Goal: Task Accomplishment & Management: Manage account settings

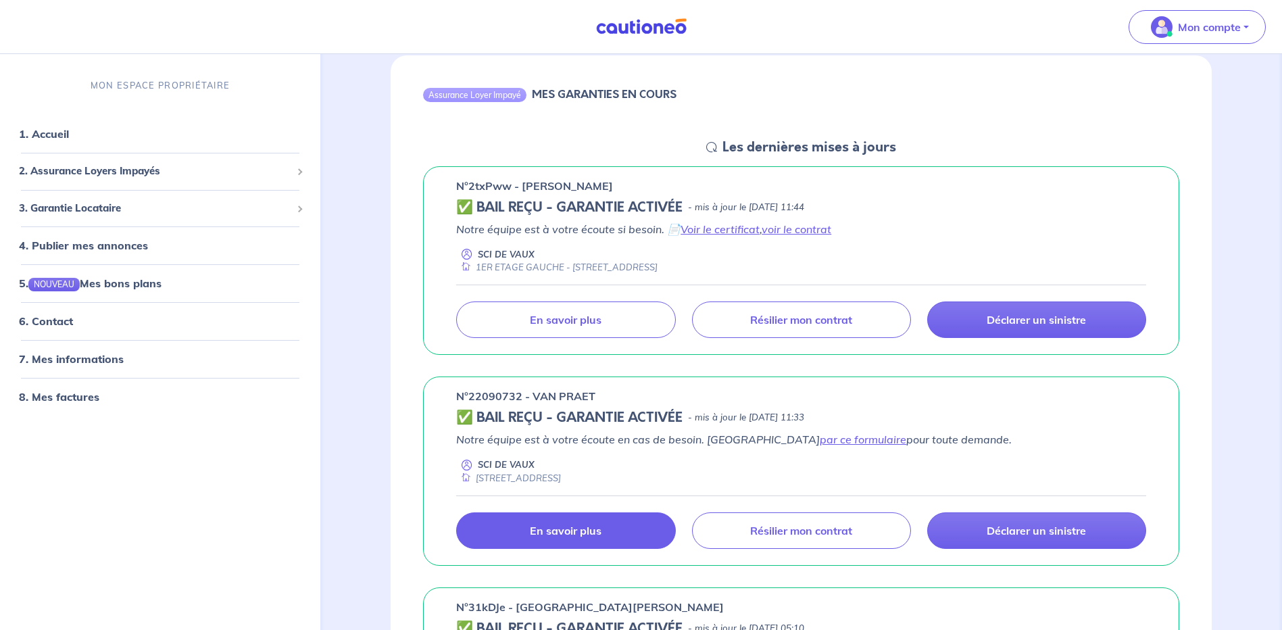
scroll to position [135, 0]
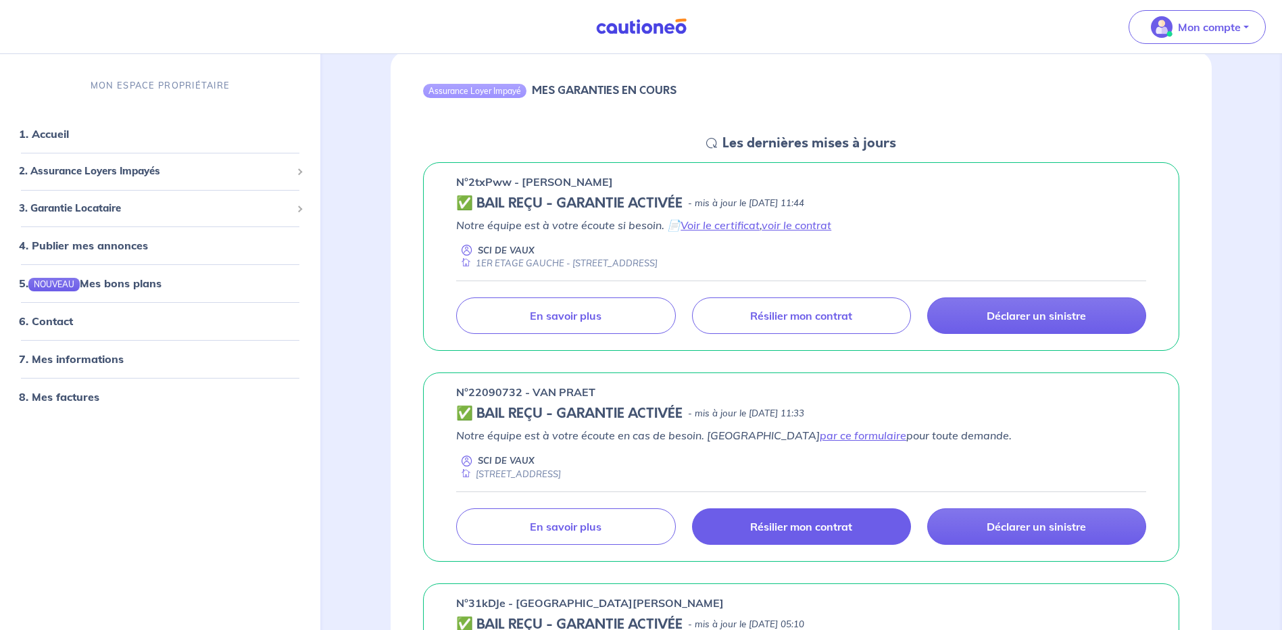
click at [782, 528] on p "Résilier mon contrat" at bounding box center [801, 527] width 102 height 14
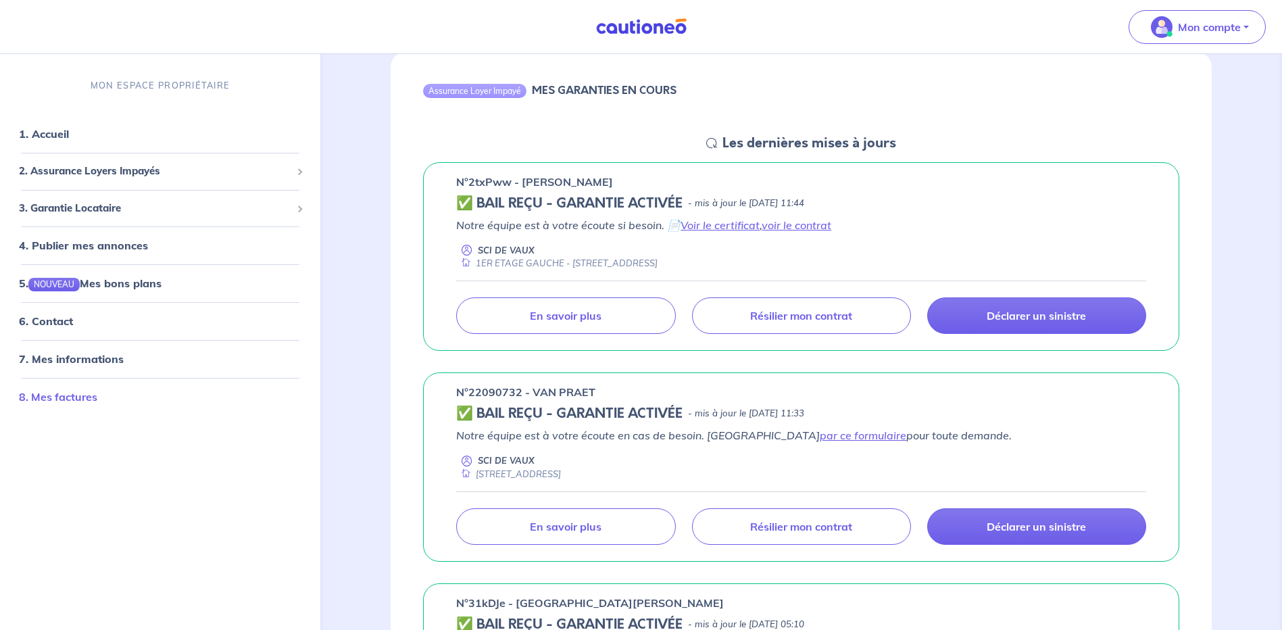
click at [76, 398] on link "8. Mes factures" at bounding box center [58, 398] width 78 height 14
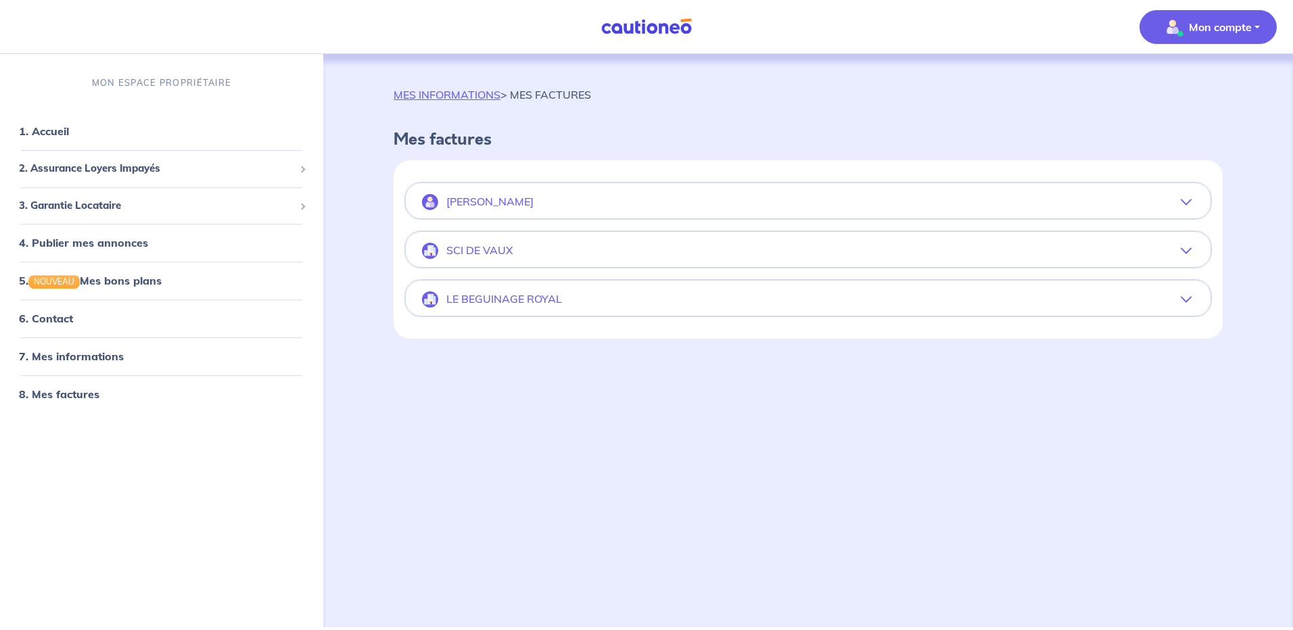
click at [1184, 200] on icon "button" at bounding box center [1185, 202] width 11 height 11
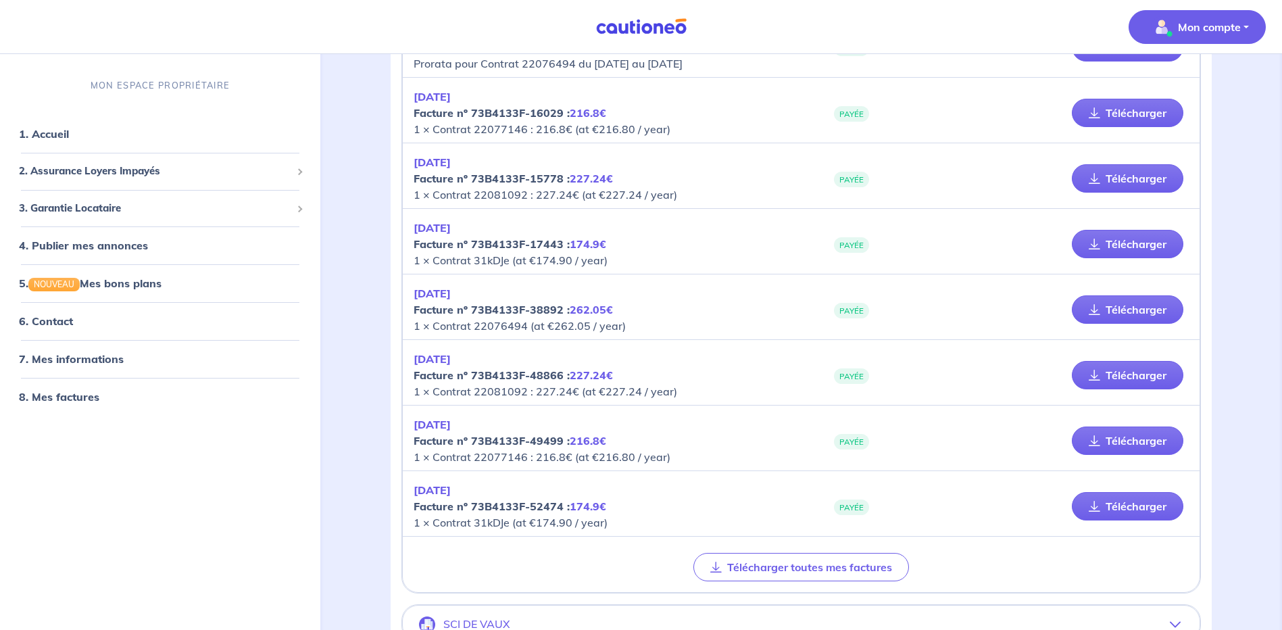
scroll to position [541, 0]
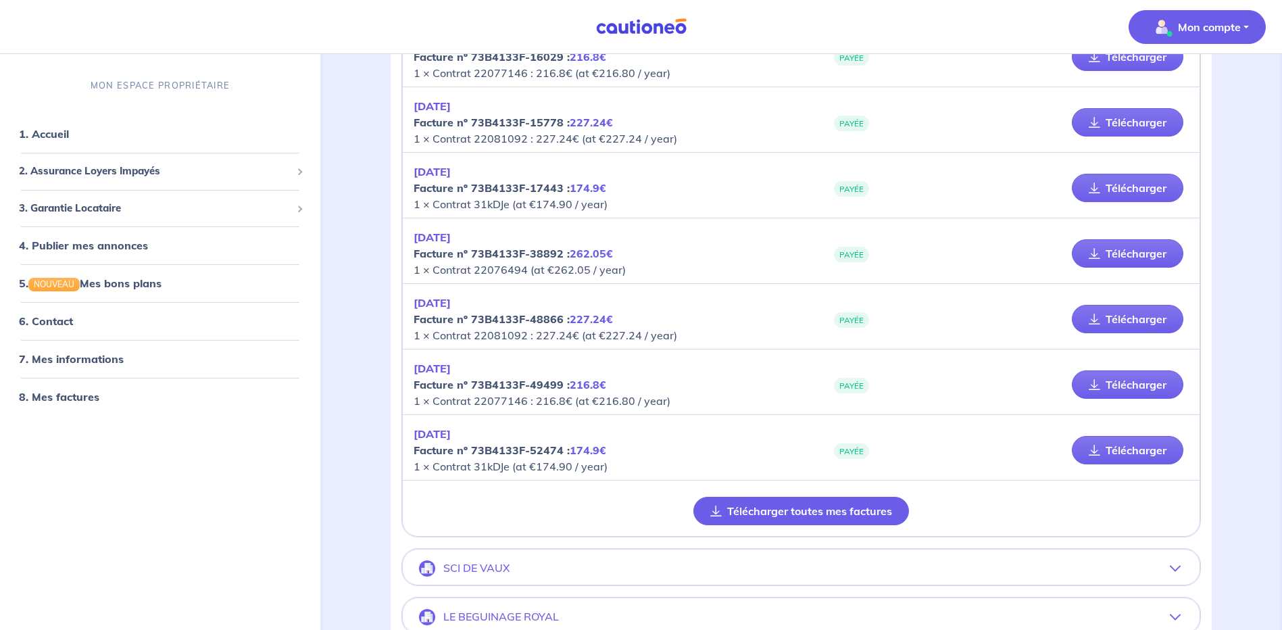
click at [757, 515] on button "Télécharger toutes mes factures" at bounding box center [802, 511] width 216 height 28
click at [838, 506] on button "Télécharger toutes mes factures" at bounding box center [802, 511] width 216 height 28
click at [1177, 564] on icon "button" at bounding box center [1175, 568] width 11 height 11
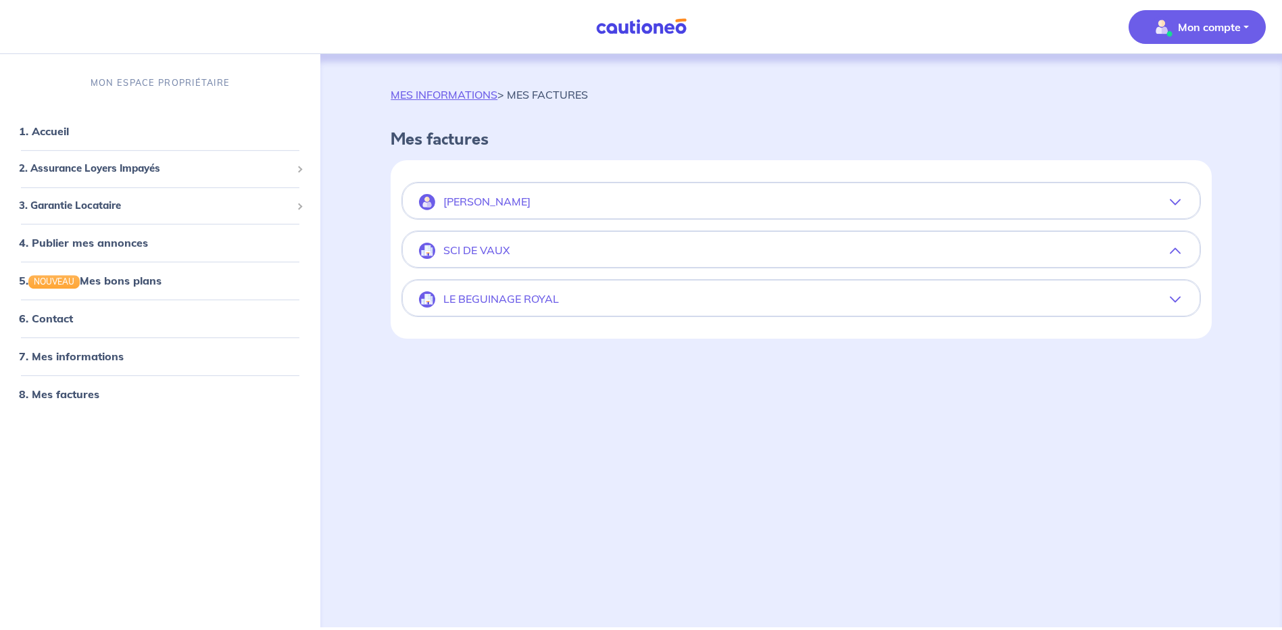
scroll to position [0, 0]
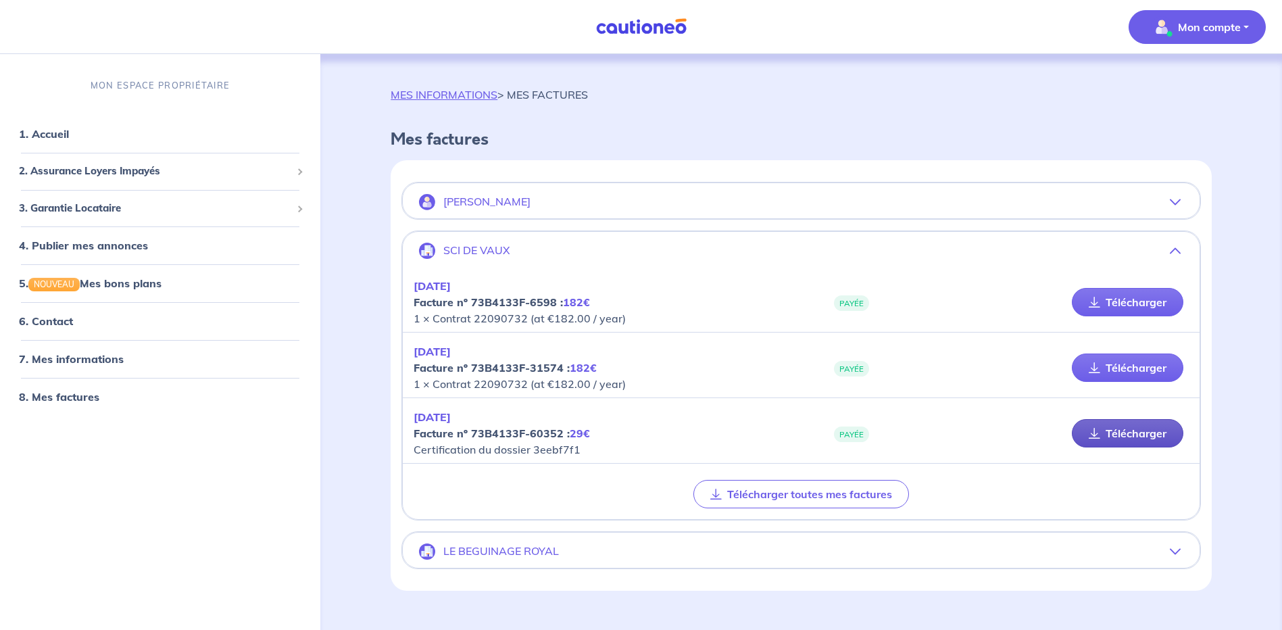
click at [1136, 434] on link "Télécharger" at bounding box center [1128, 433] width 112 height 28
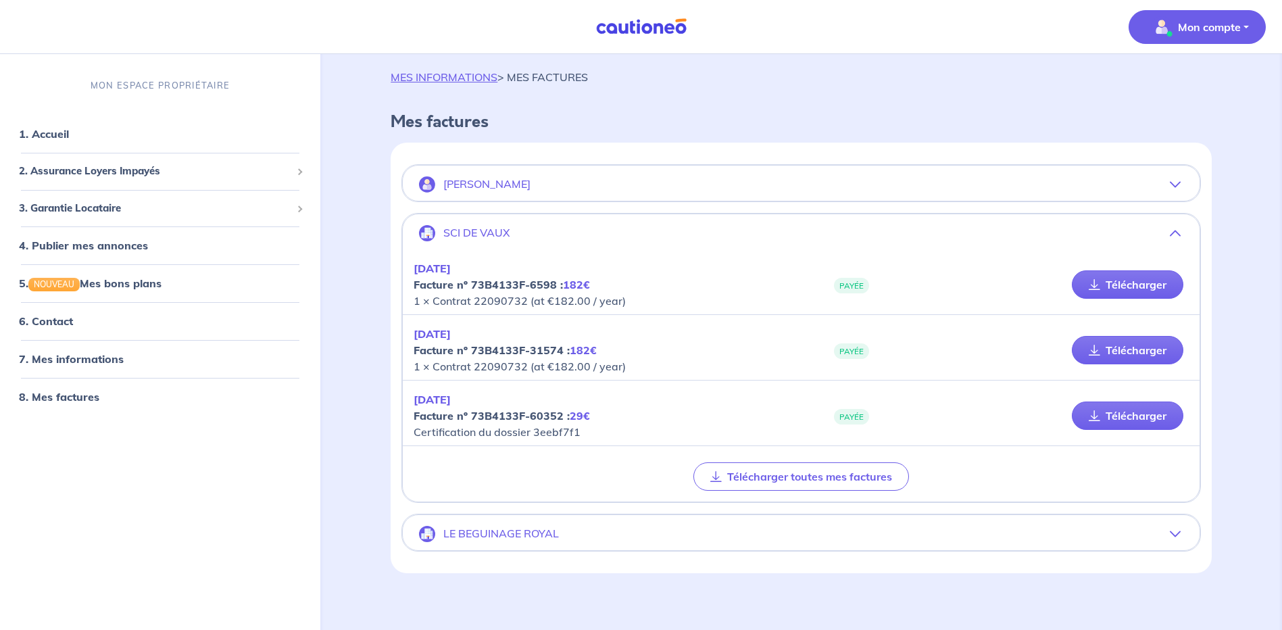
scroll to position [26, 0]
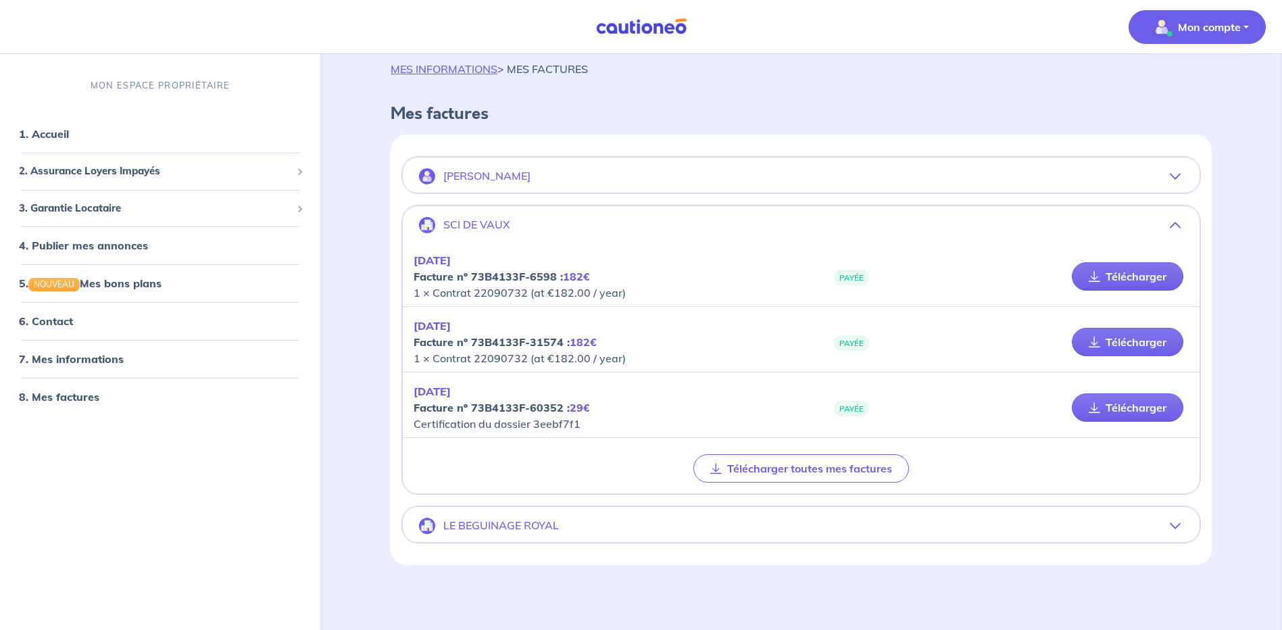
click at [1173, 526] on icon "button" at bounding box center [1175, 526] width 11 height 11
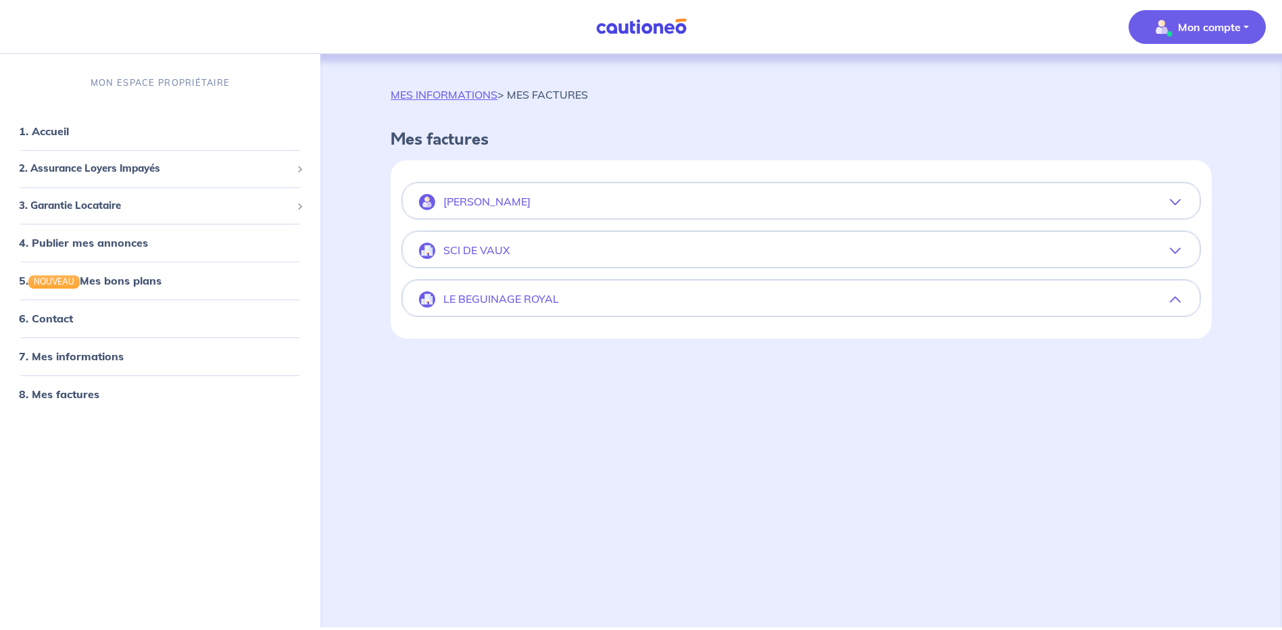
scroll to position [0, 0]
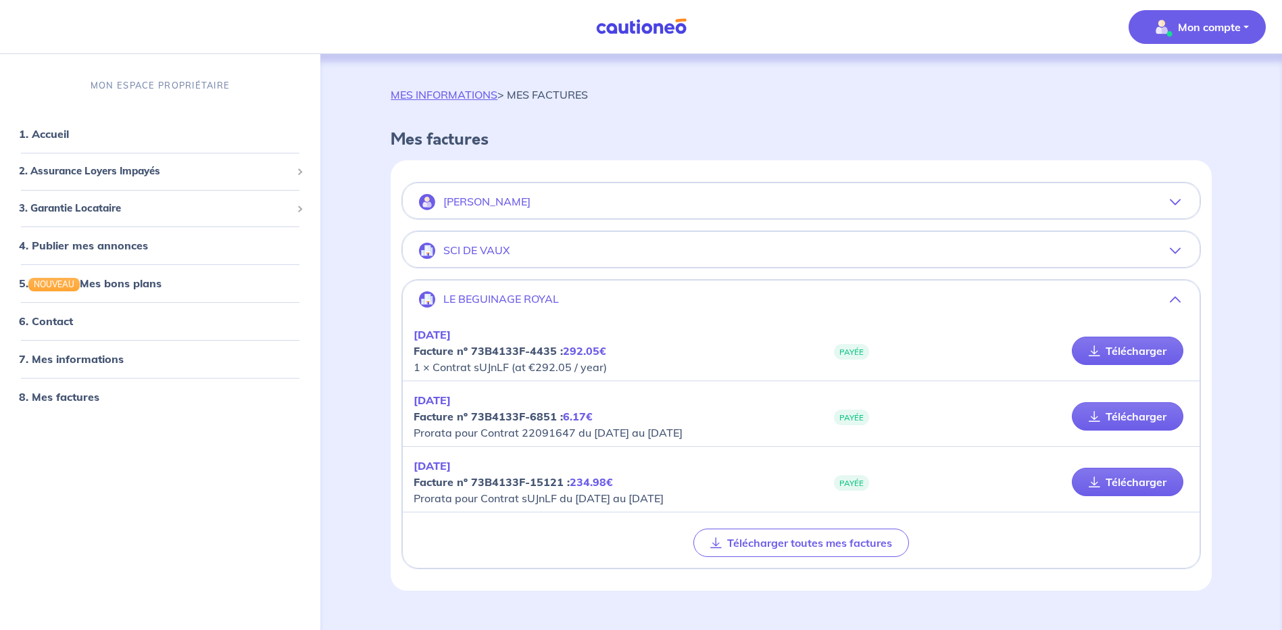
click at [1176, 247] on icon "button" at bounding box center [1175, 250] width 11 height 11
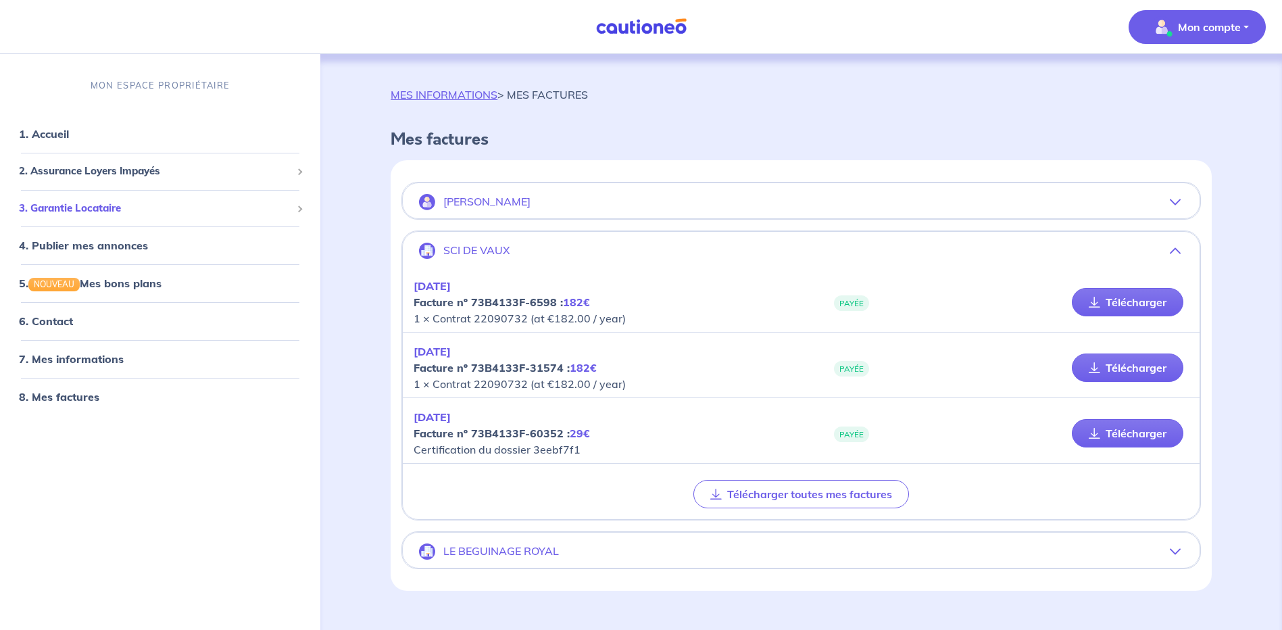
click at [86, 208] on span "3. Garantie Locataire" at bounding box center [155, 209] width 272 height 16
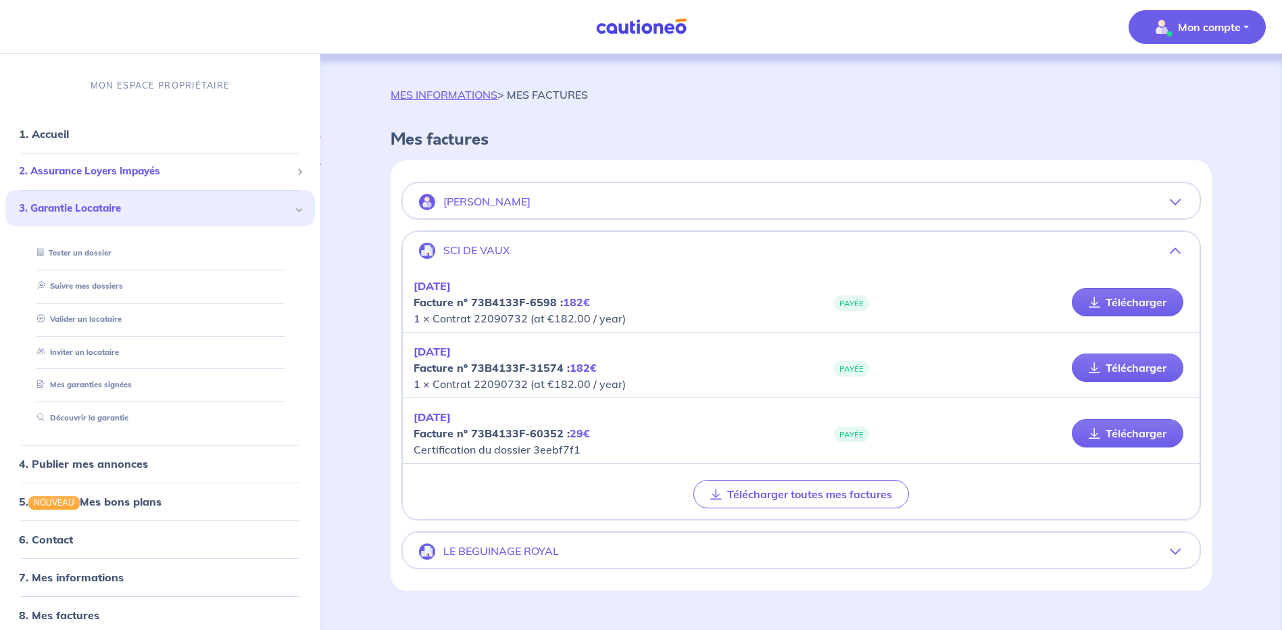
click at [80, 171] on span "2. Assurance Loyers Impayés" at bounding box center [155, 172] width 272 height 16
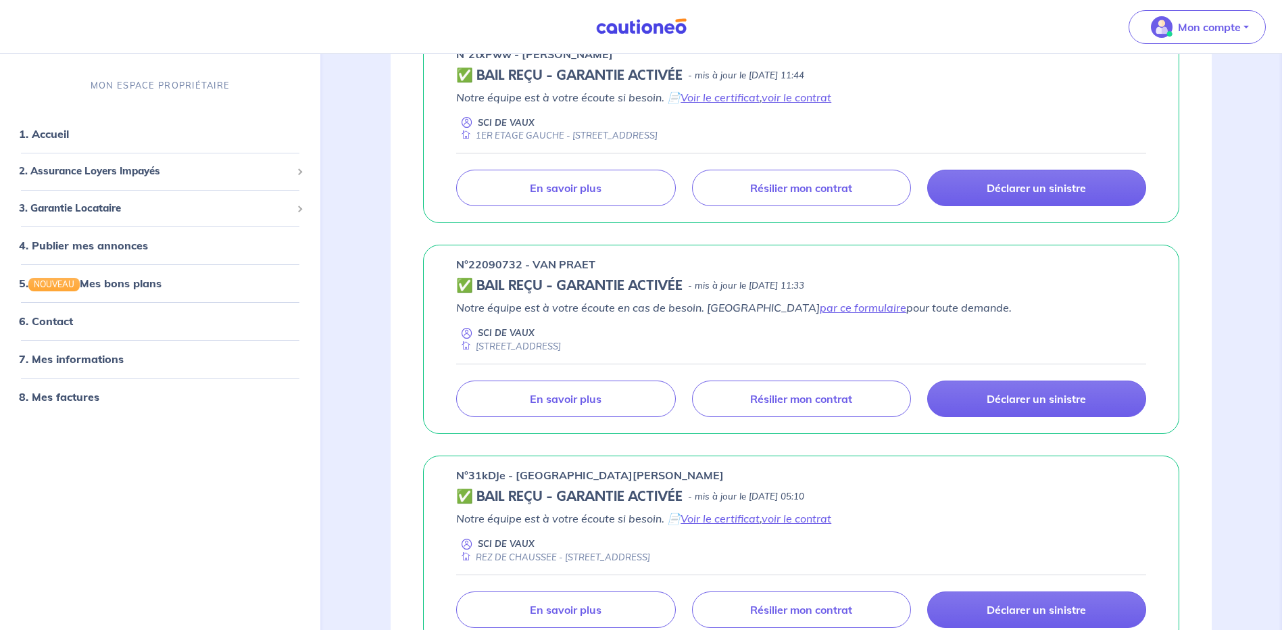
scroll to position [270, 0]
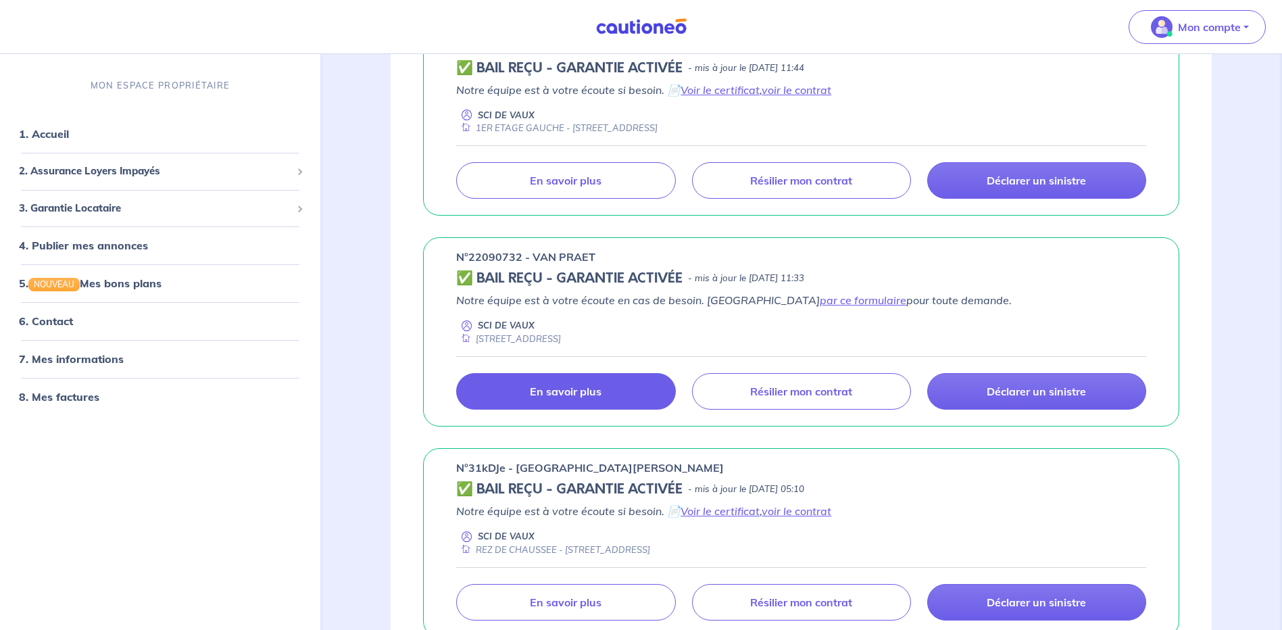
click at [579, 391] on p "En savoir plus" at bounding box center [566, 392] width 72 height 14
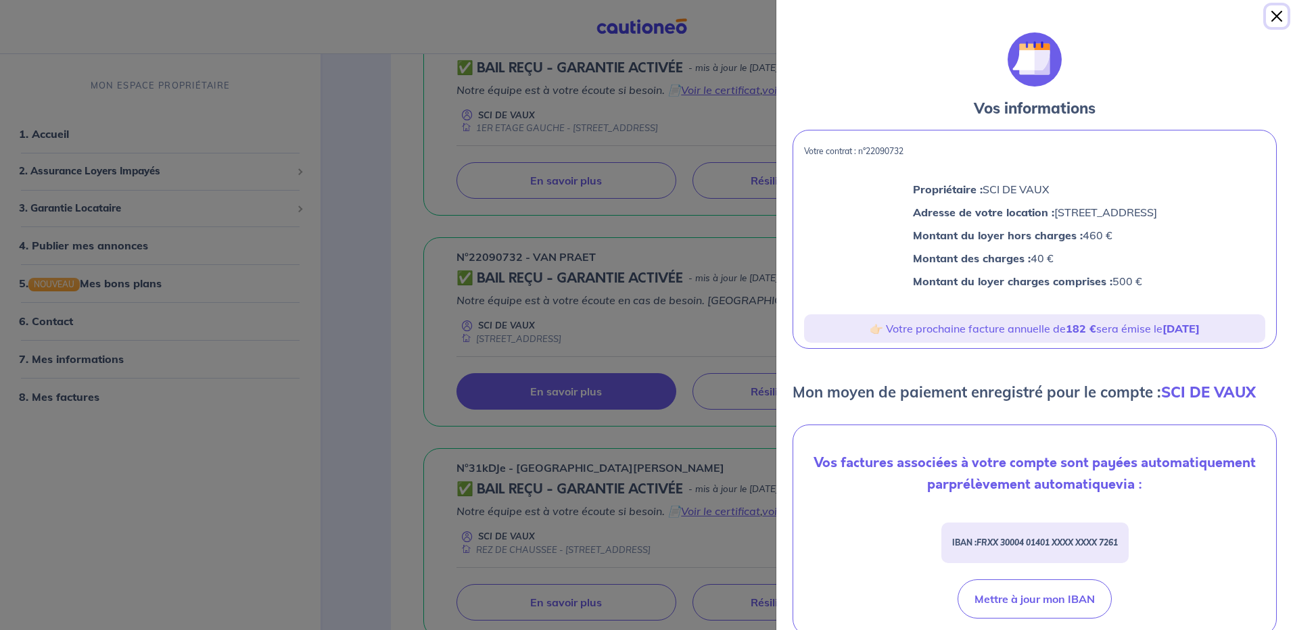
click at [1274, 15] on button "Close" at bounding box center [1277, 16] width 22 height 22
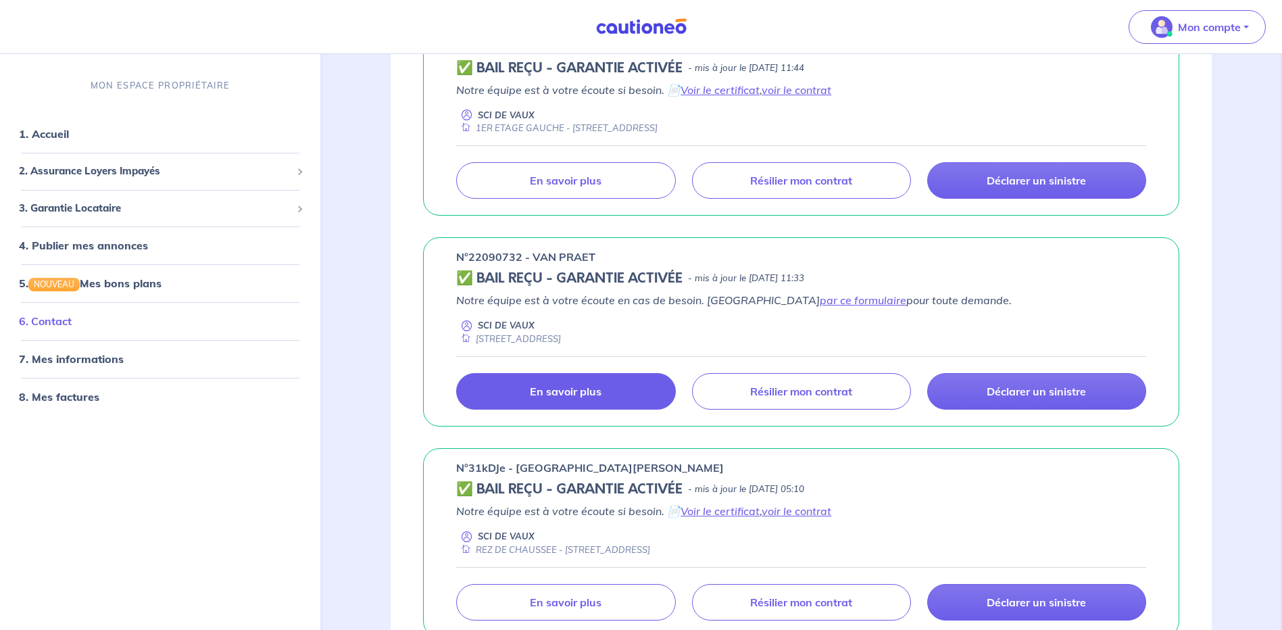
click at [68, 320] on link "6. Contact" at bounding box center [45, 322] width 53 height 14
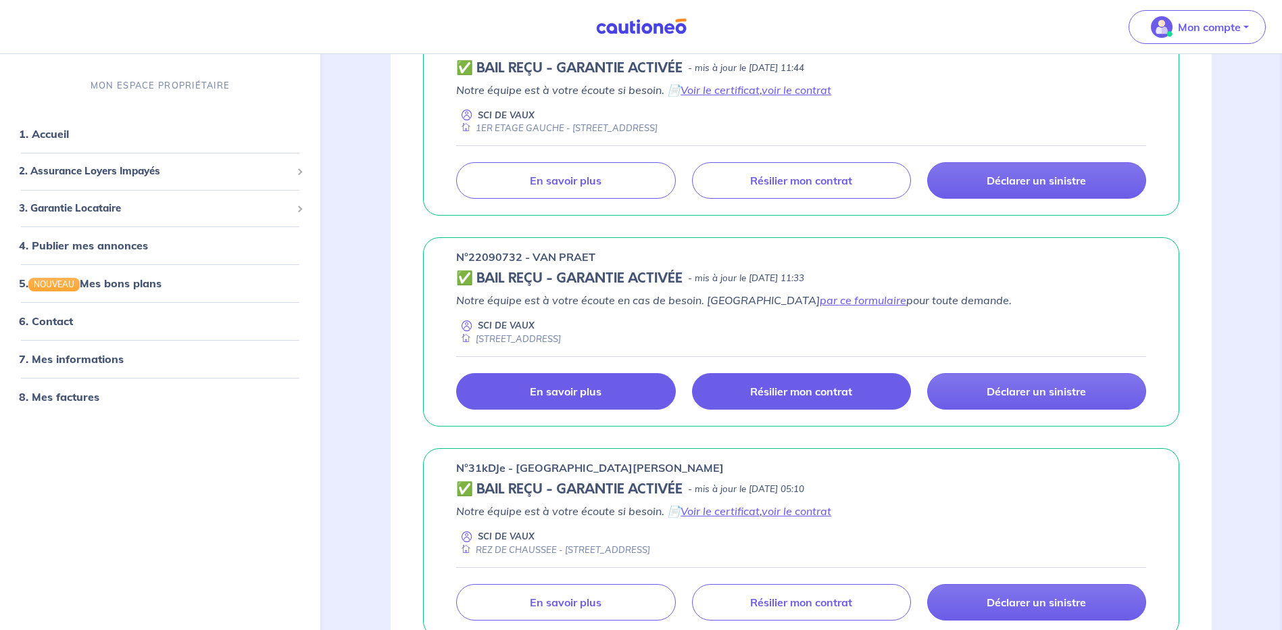
click at [775, 391] on p "Résilier mon contrat" at bounding box center [801, 392] width 102 height 14
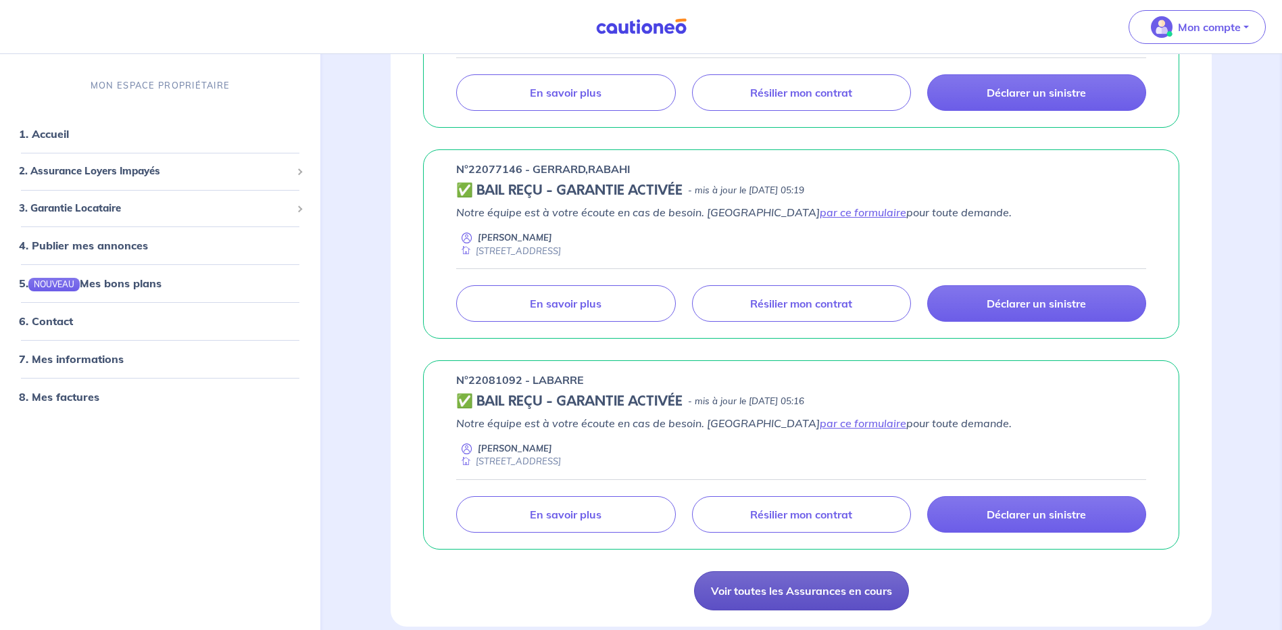
scroll to position [811, 0]
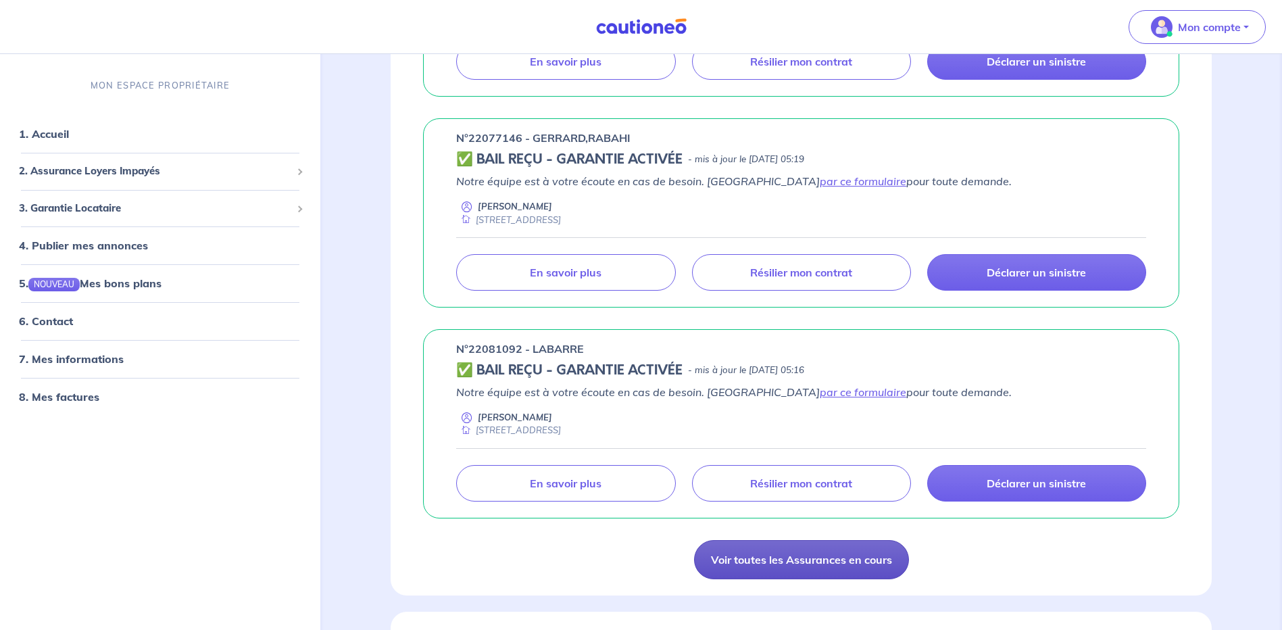
click at [771, 555] on link "Voir toutes les Assurances en cours" at bounding box center [801, 559] width 215 height 39
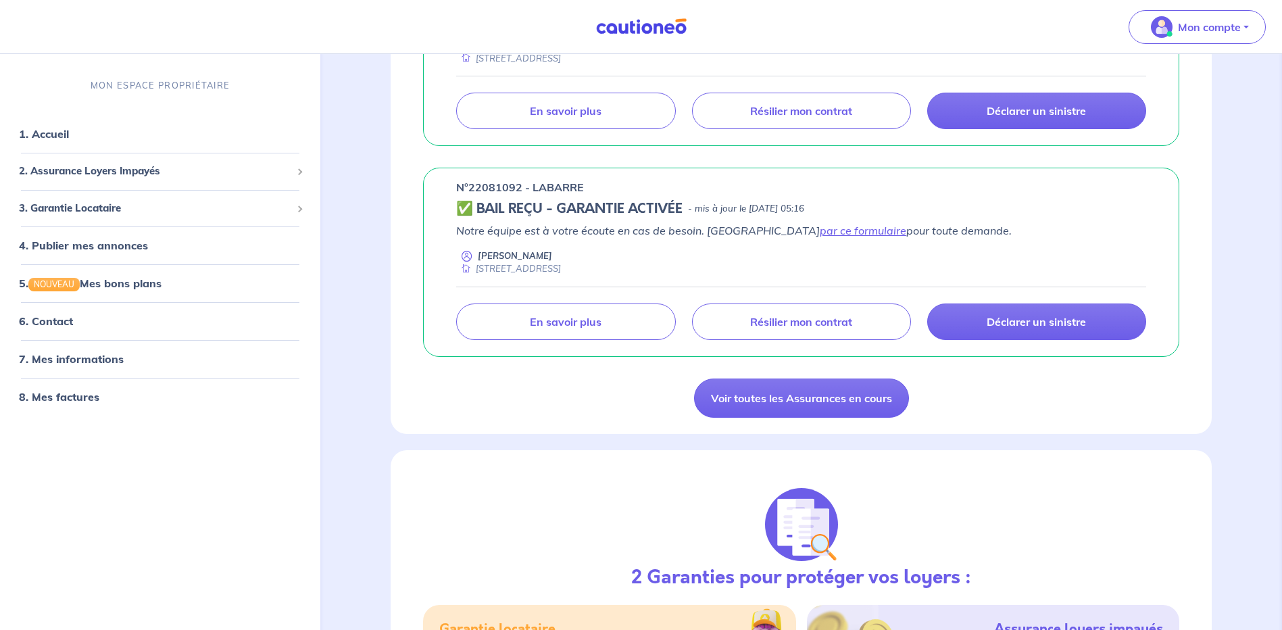
scroll to position [1014, 0]
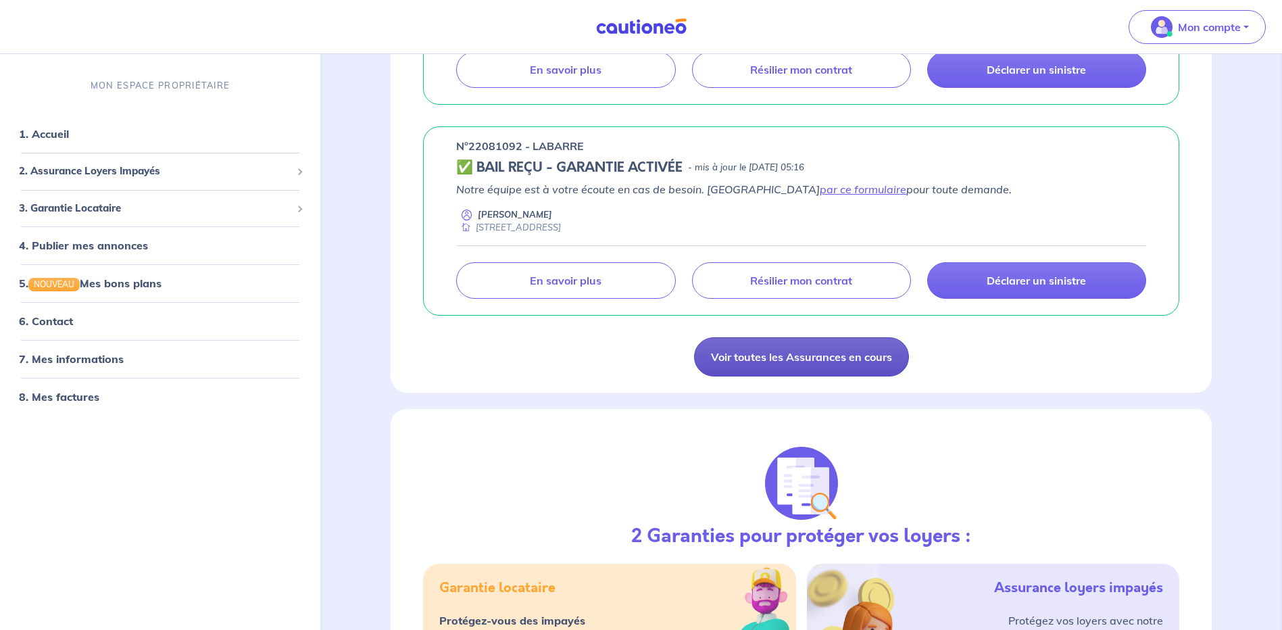
click at [732, 356] on link "Voir toutes les Assurances en cours" at bounding box center [801, 356] width 215 height 39
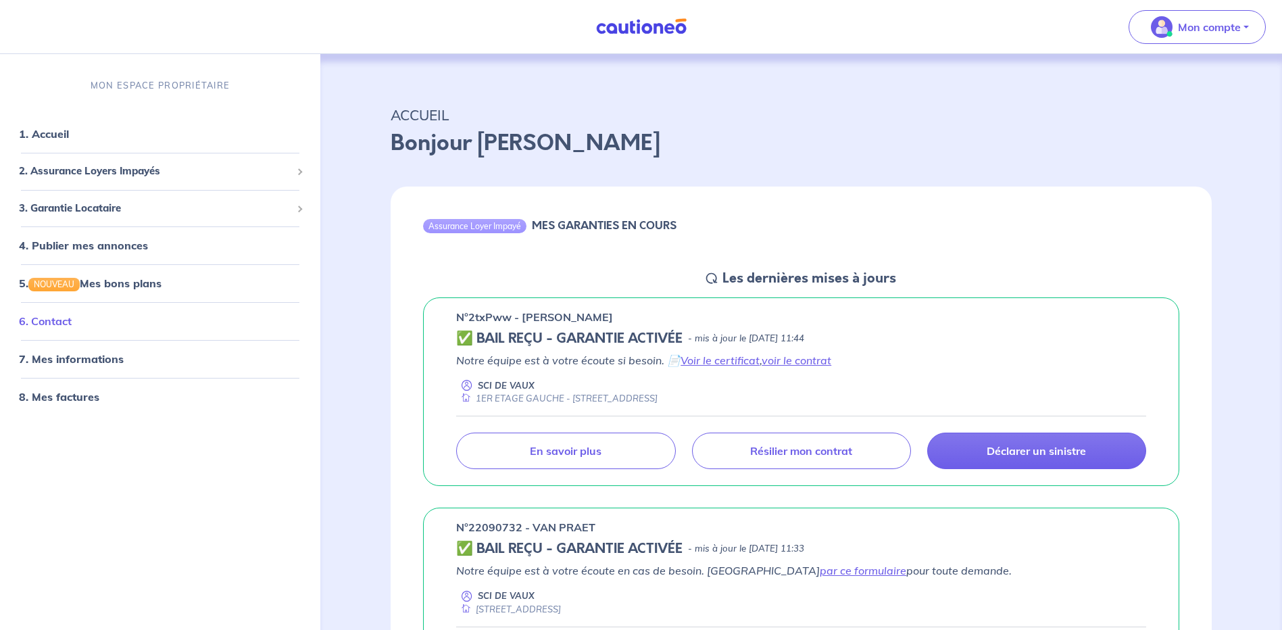
click at [63, 321] on link "6. Contact" at bounding box center [45, 322] width 53 height 14
